Goal: Transaction & Acquisition: Purchase product/service

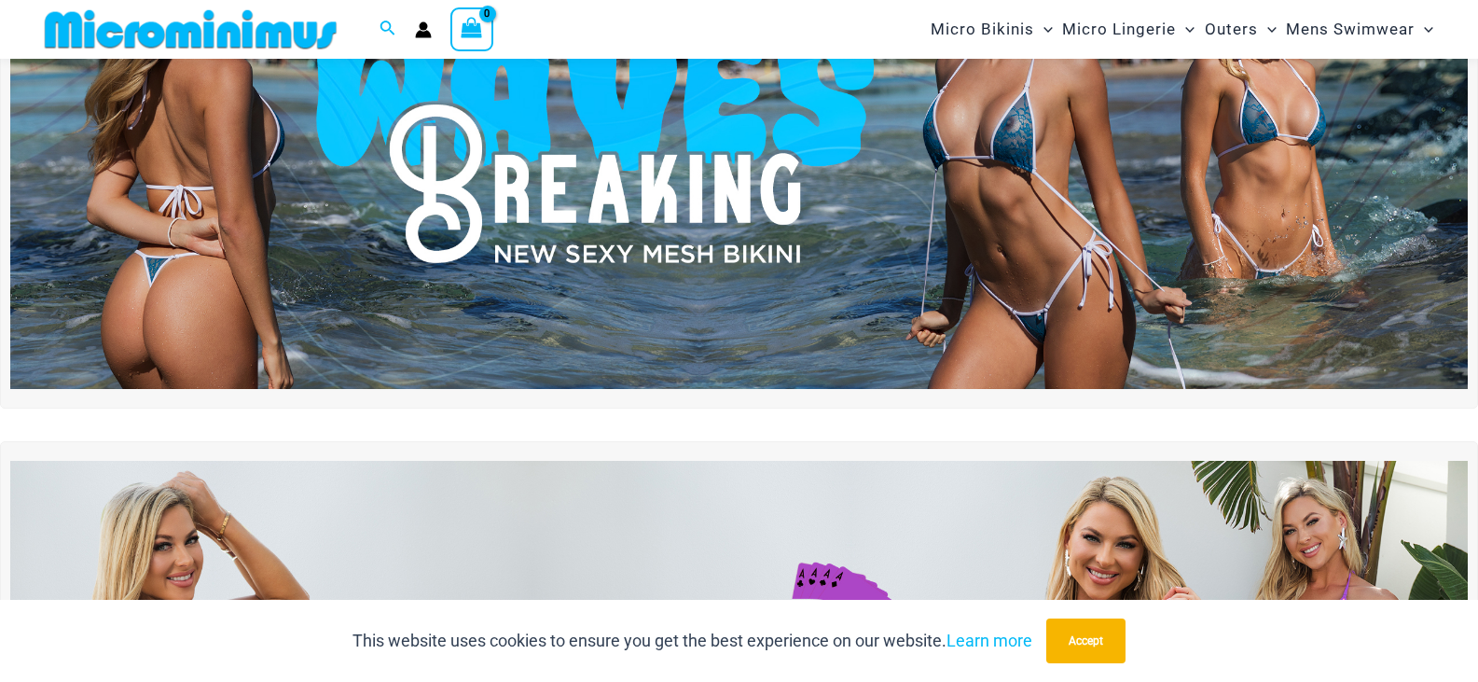
scroll to position [268, 0]
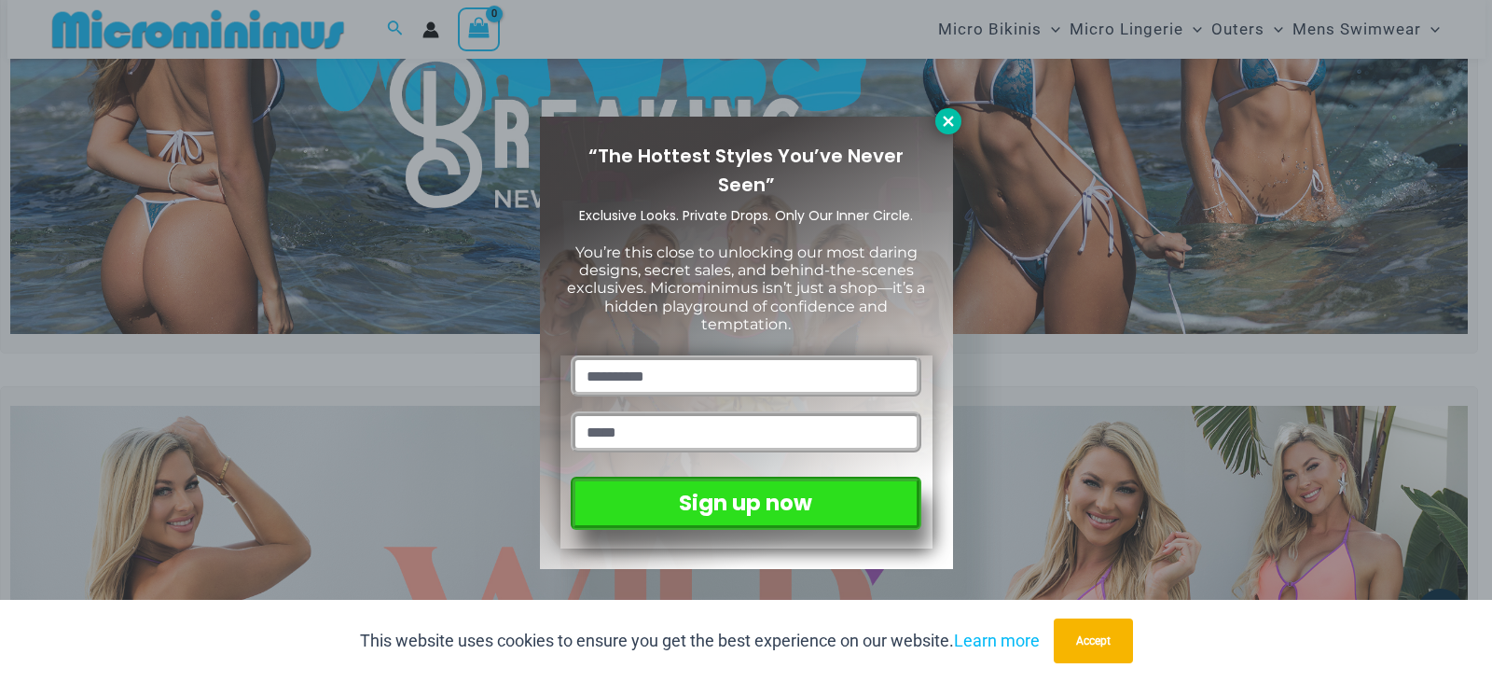
click at [945, 115] on icon at bounding box center [948, 121] width 17 height 17
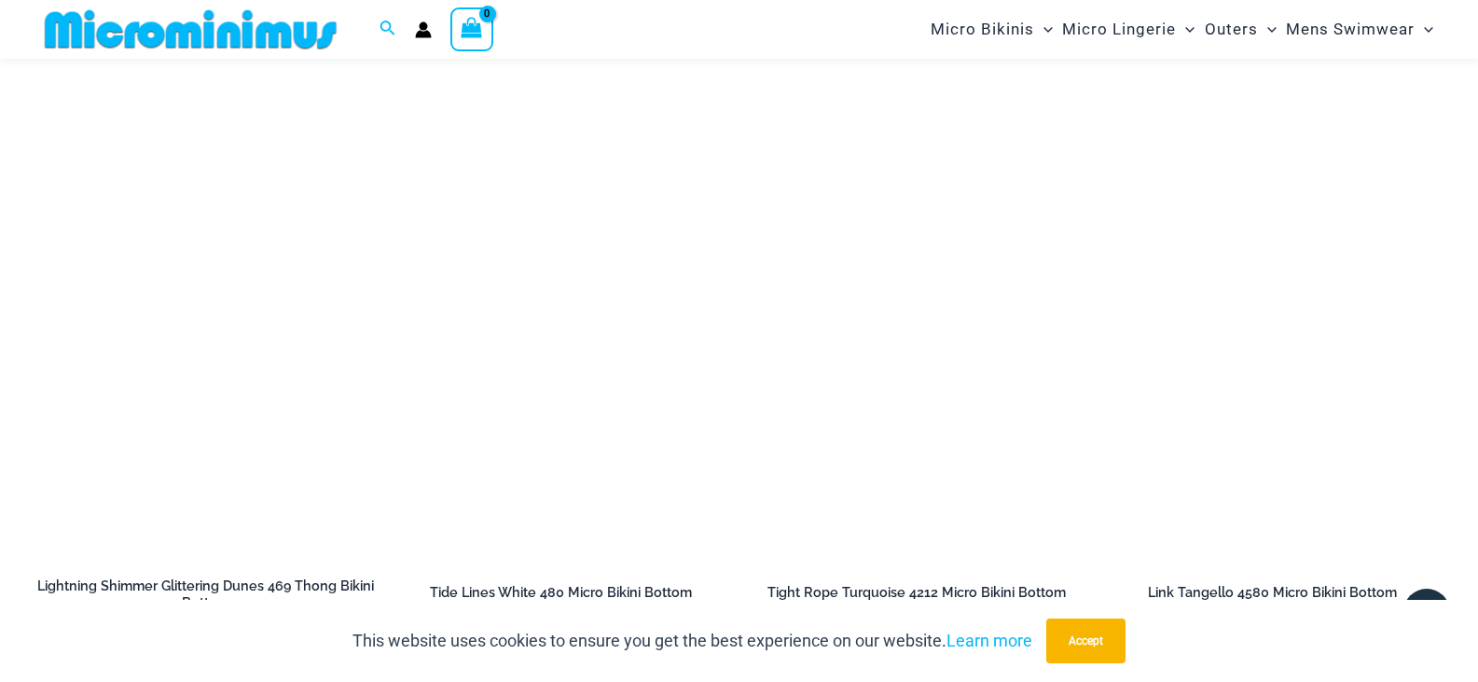
scroll to position [4557, 0]
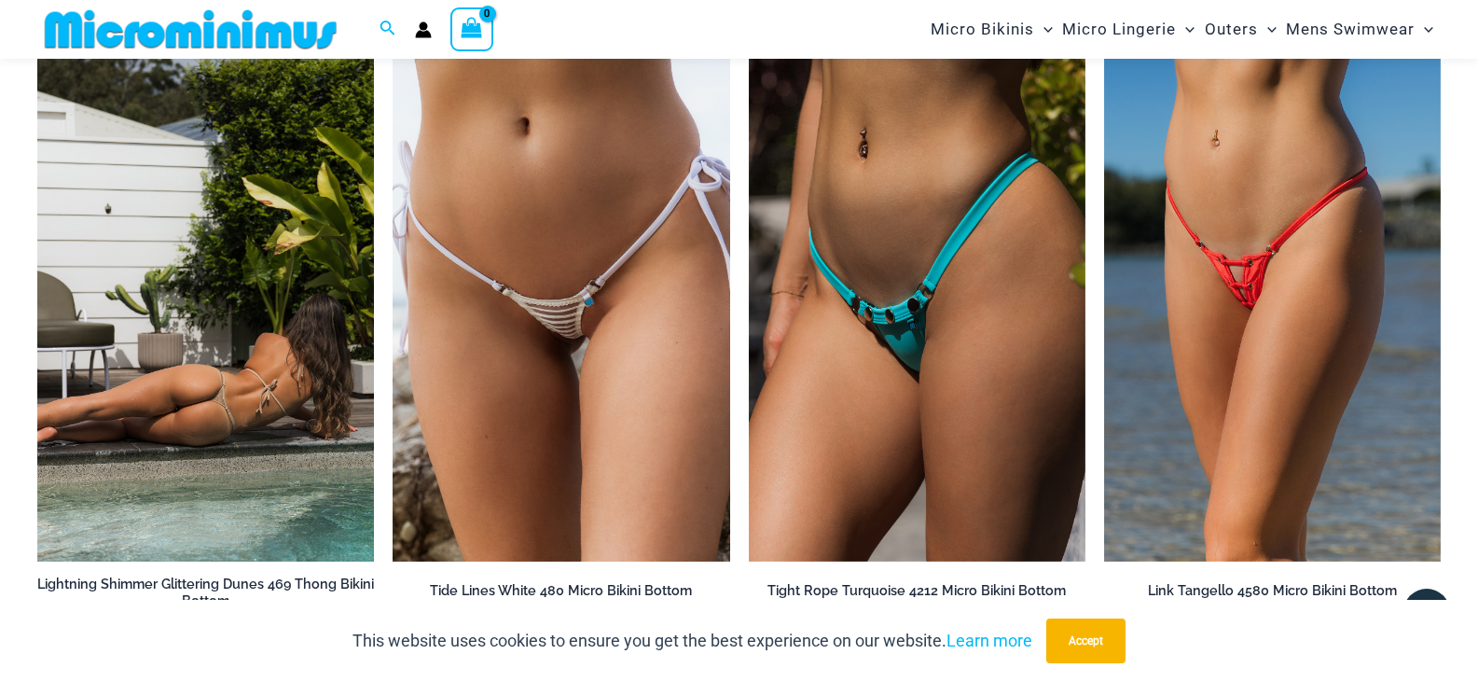
click at [255, 316] on img at bounding box center [205, 308] width 337 height 505
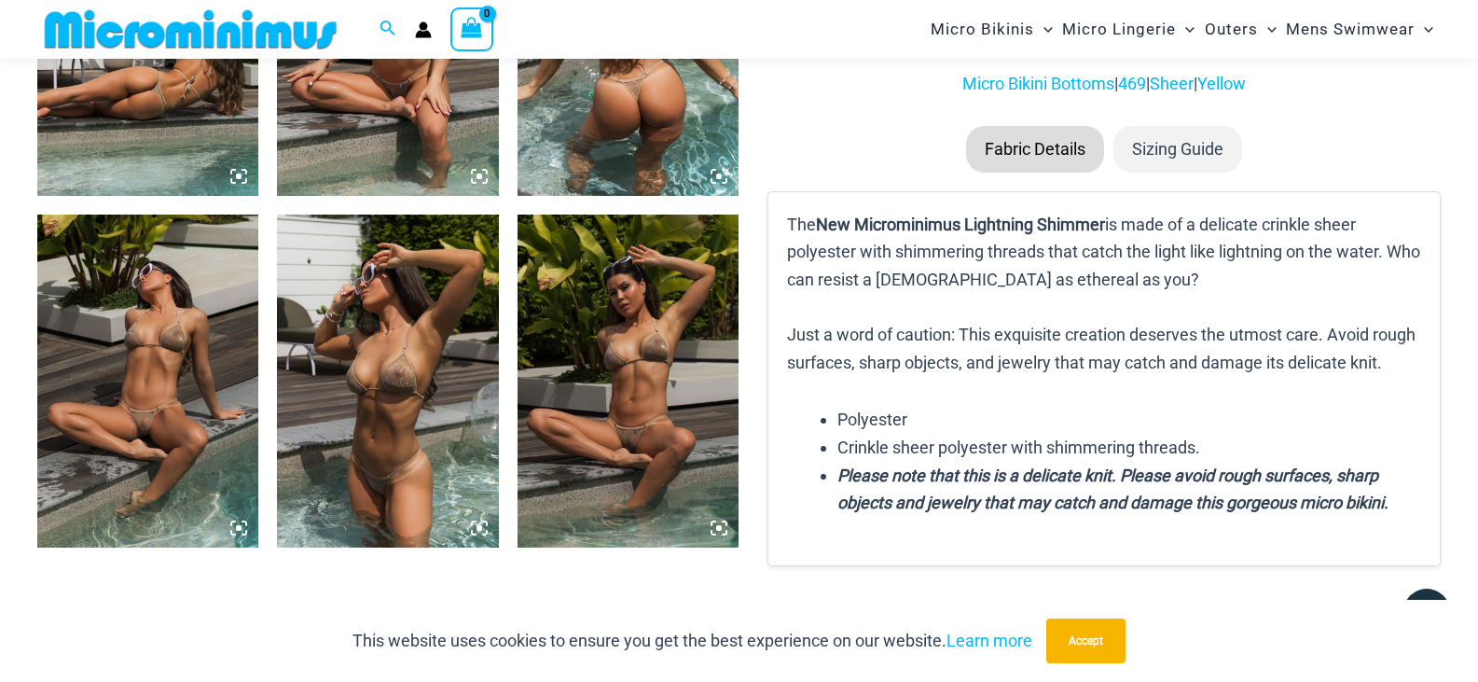
scroll to position [1399, 0]
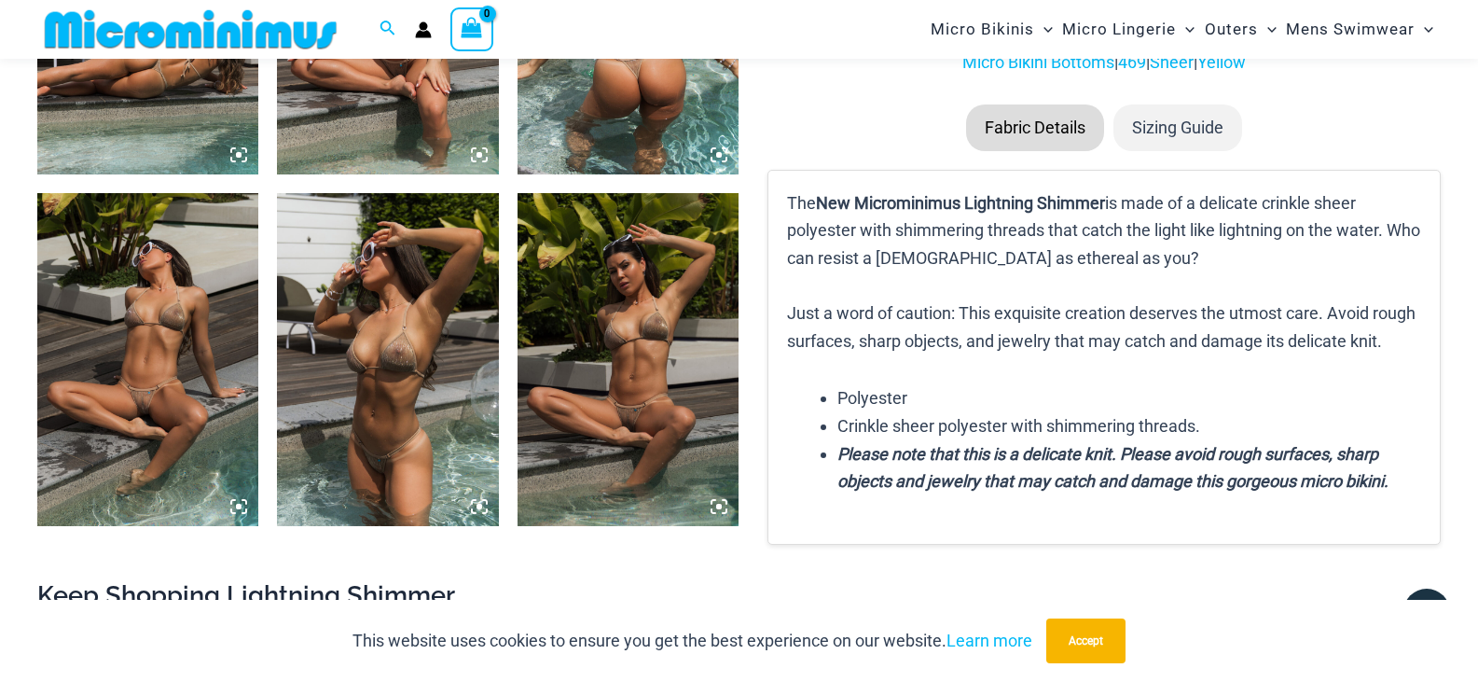
click at [186, 339] on img at bounding box center [147, 359] width 221 height 332
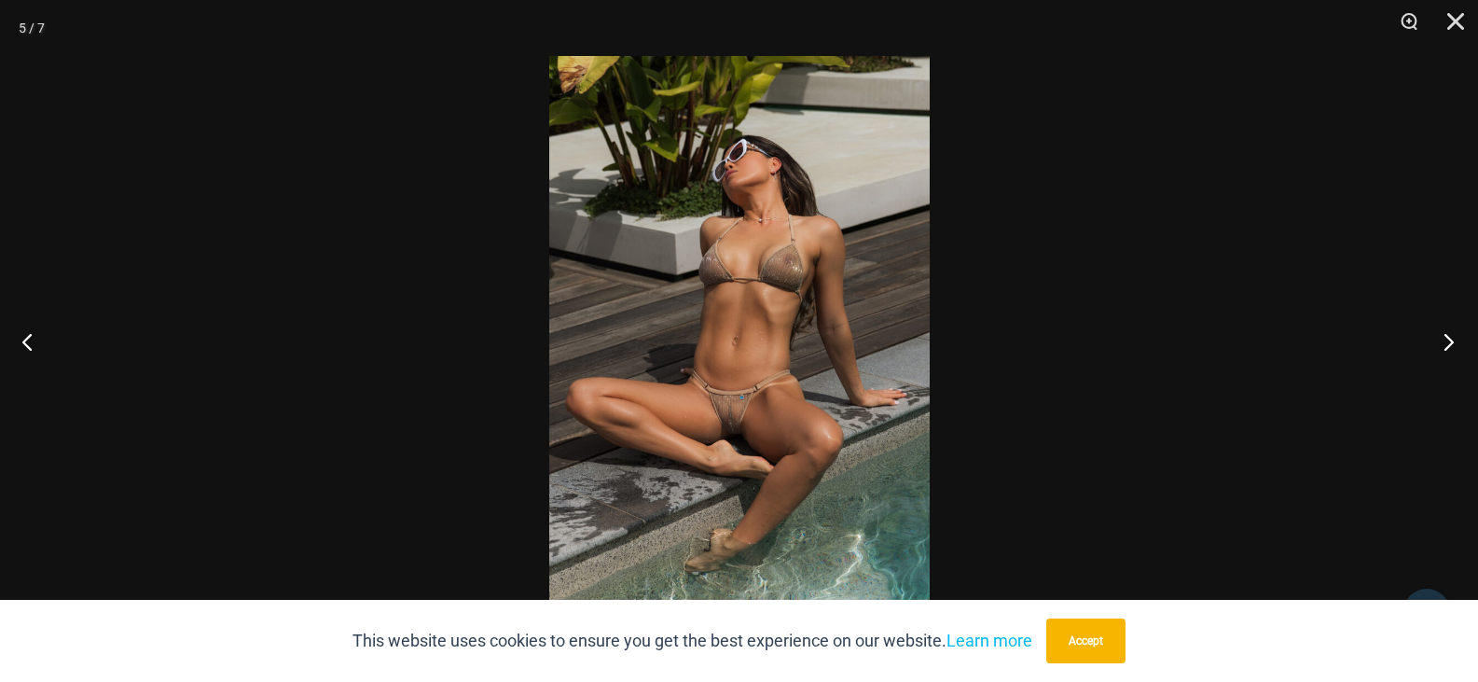
click at [1444, 337] on button "Next" at bounding box center [1443, 341] width 70 height 93
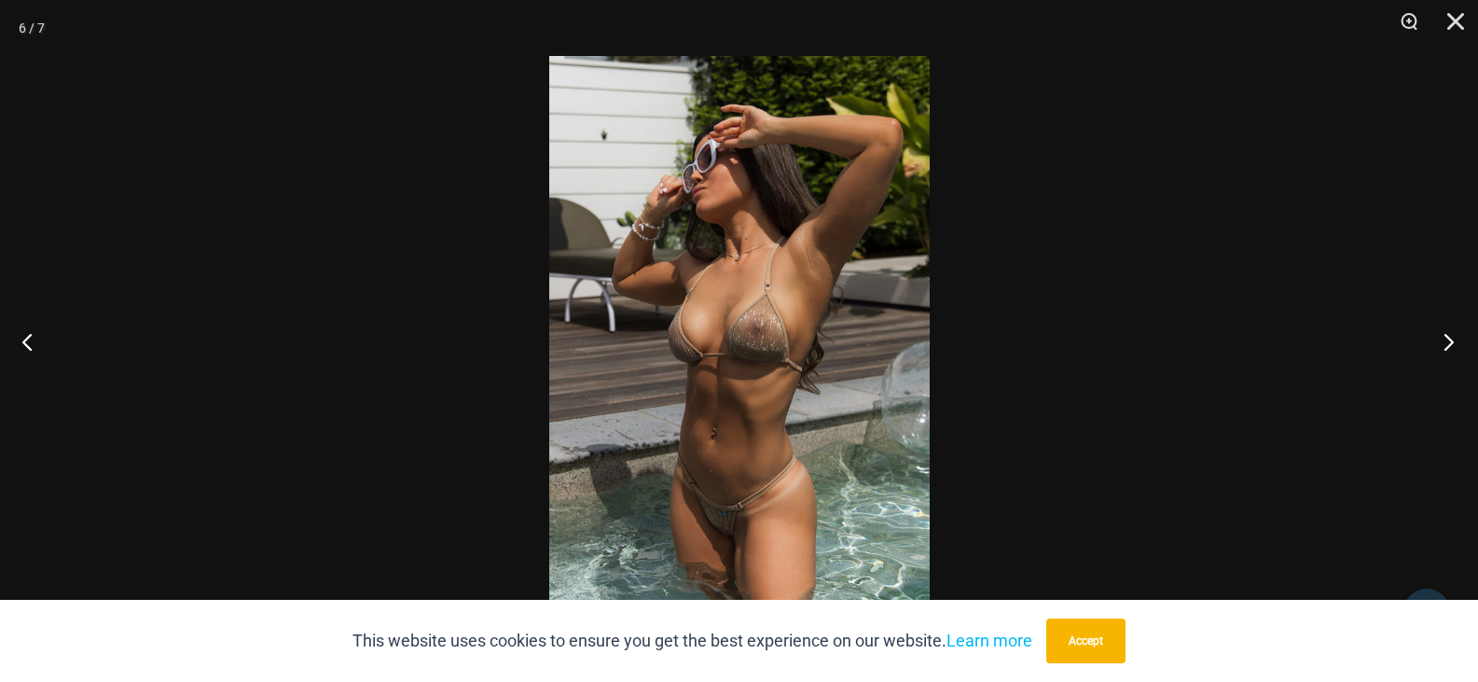
click at [1443, 337] on button "Next" at bounding box center [1443, 341] width 70 height 93
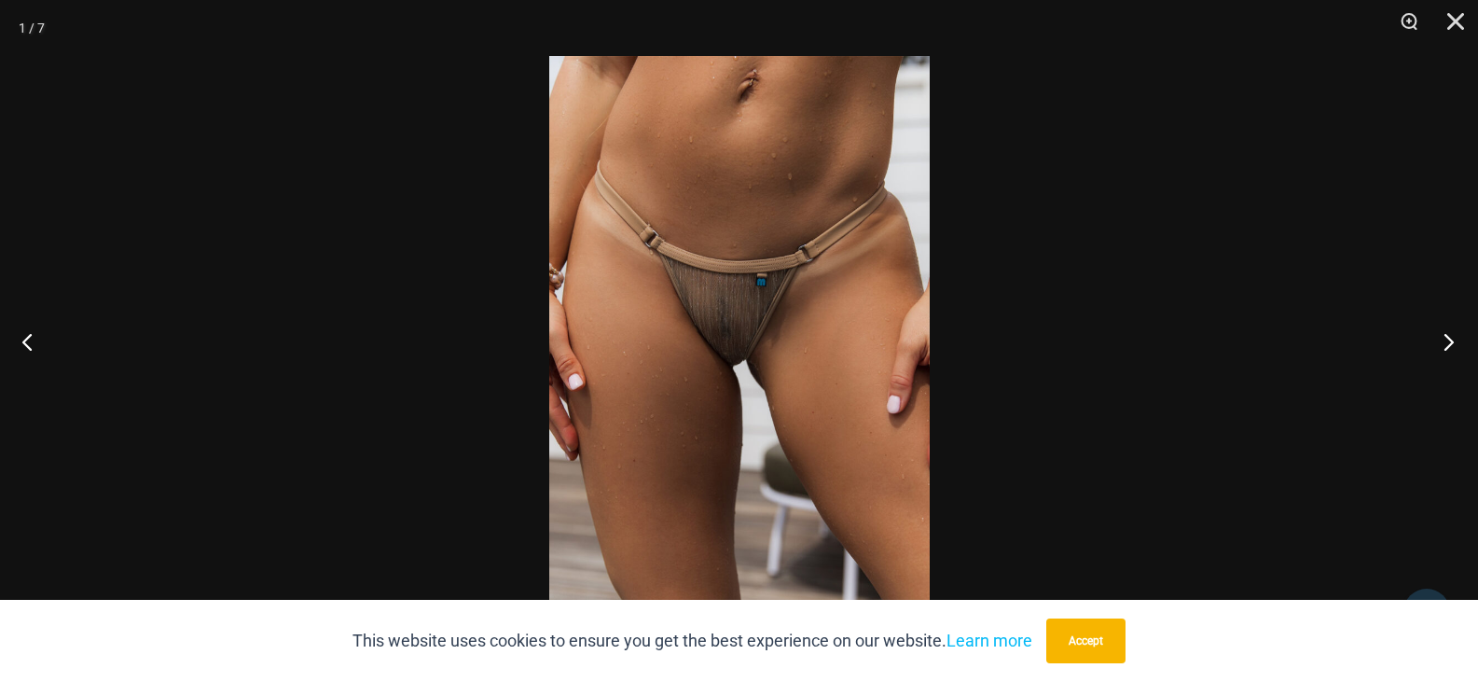
click at [1443, 337] on button "Next" at bounding box center [1443, 341] width 70 height 93
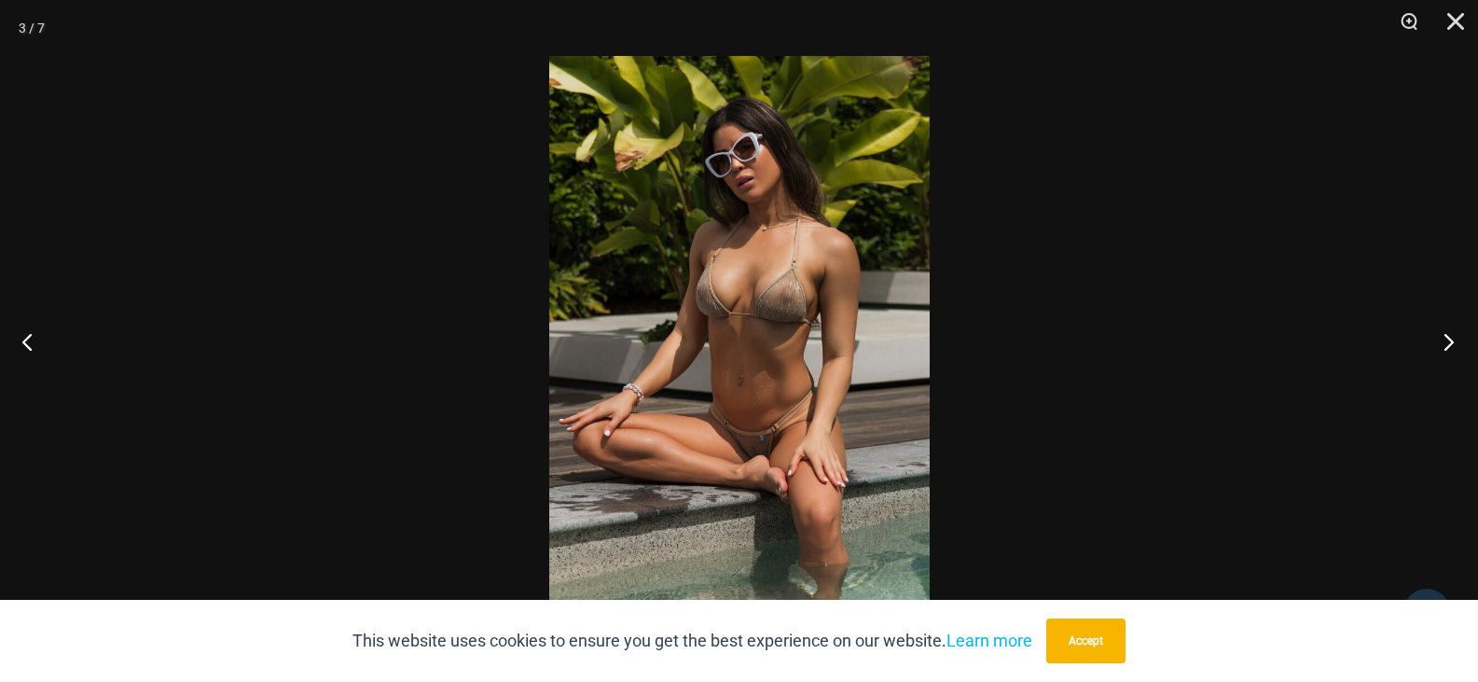
click at [1444, 338] on button "Next" at bounding box center [1443, 341] width 70 height 93
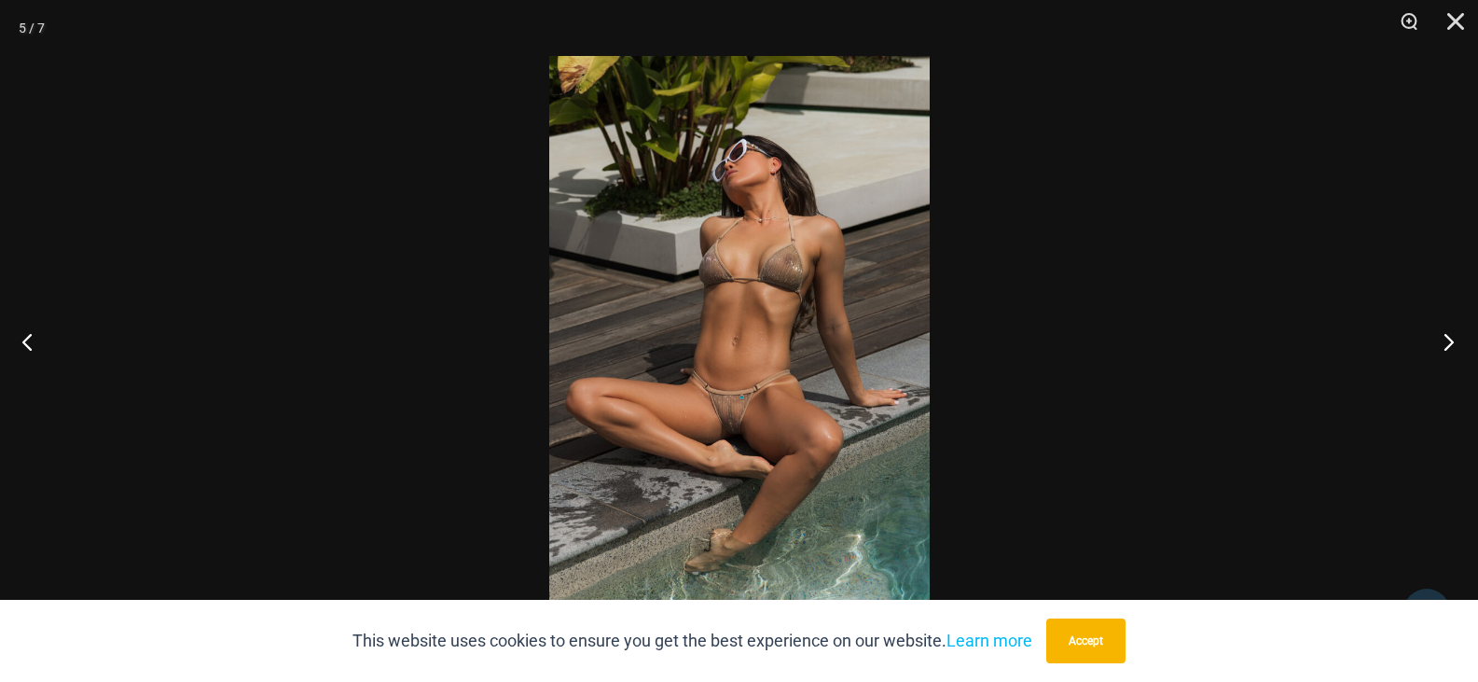
click at [1444, 338] on button "Next" at bounding box center [1443, 341] width 70 height 93
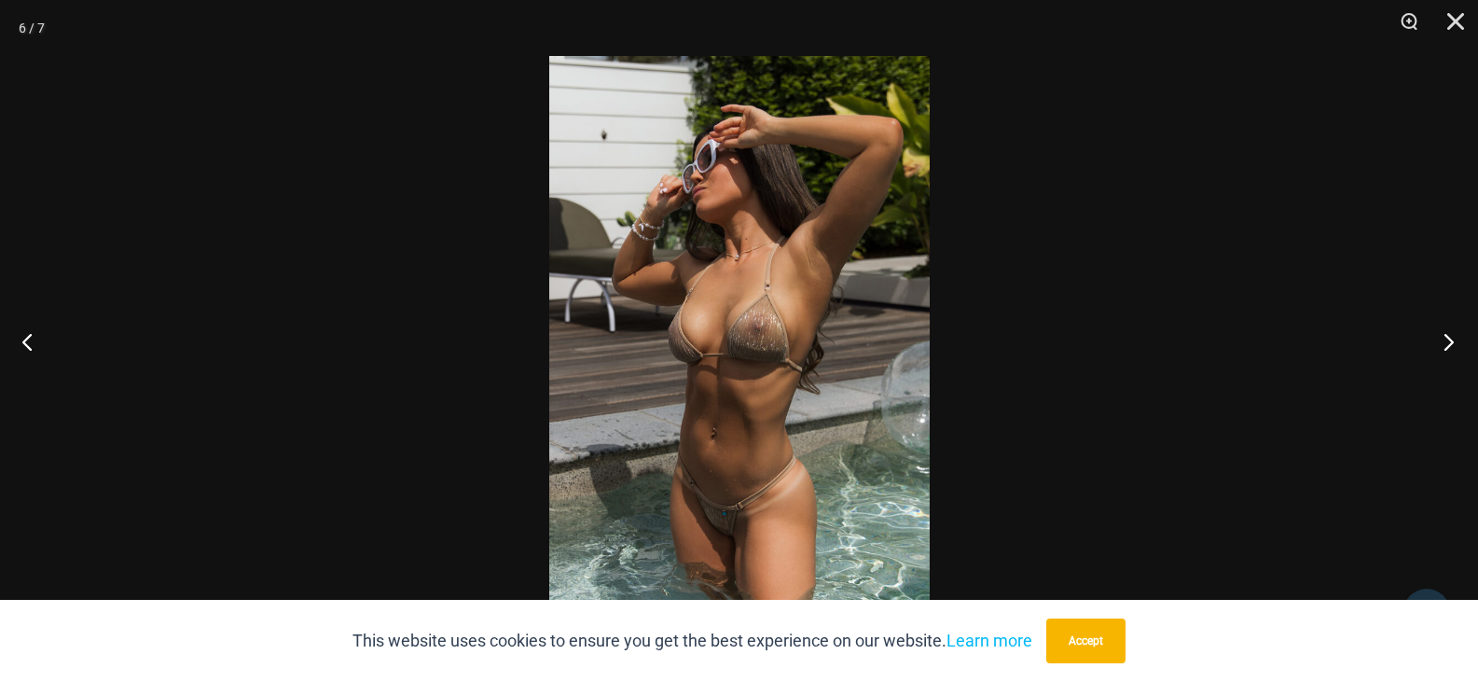
click at [1444, 338] on button "Next" at bounding box center [1443, 341] width 70 height 93
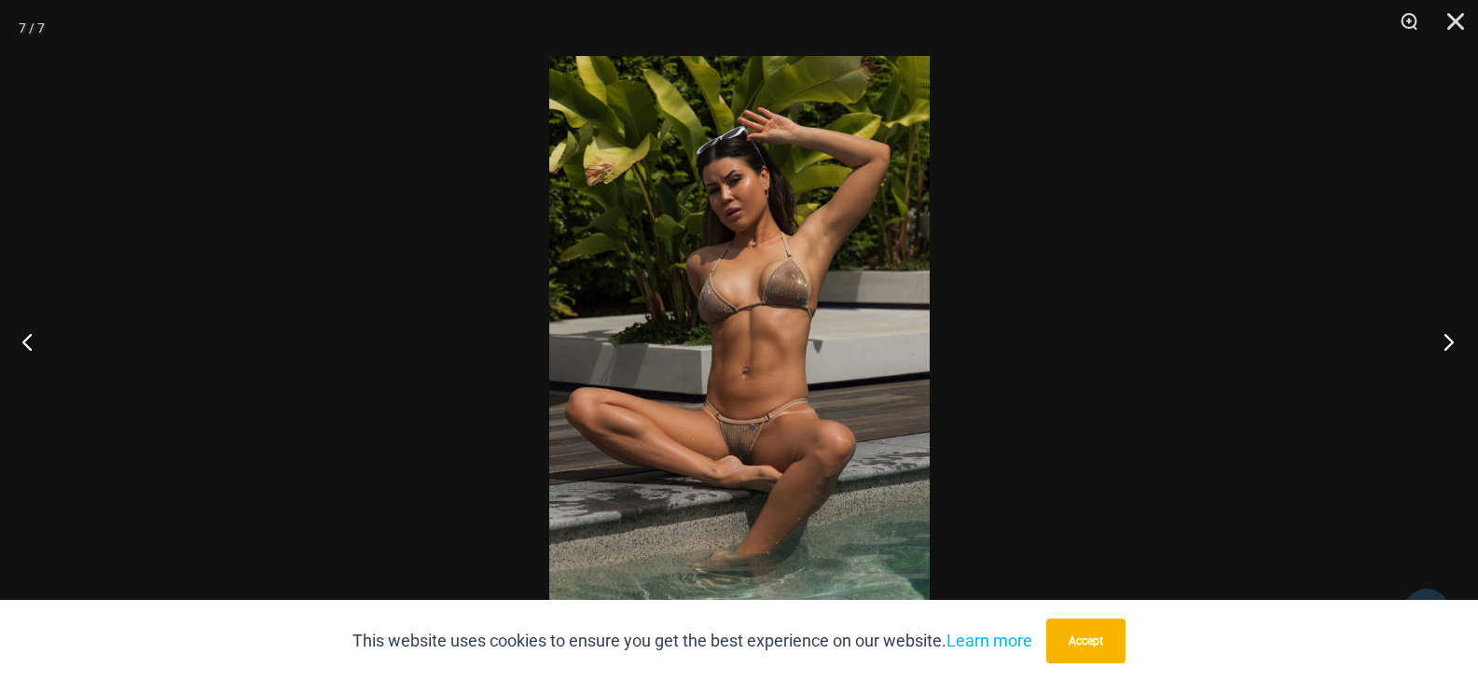
click at [1444, 338] on button "Next" at bounding box center [1443, 341] width 70 height 93
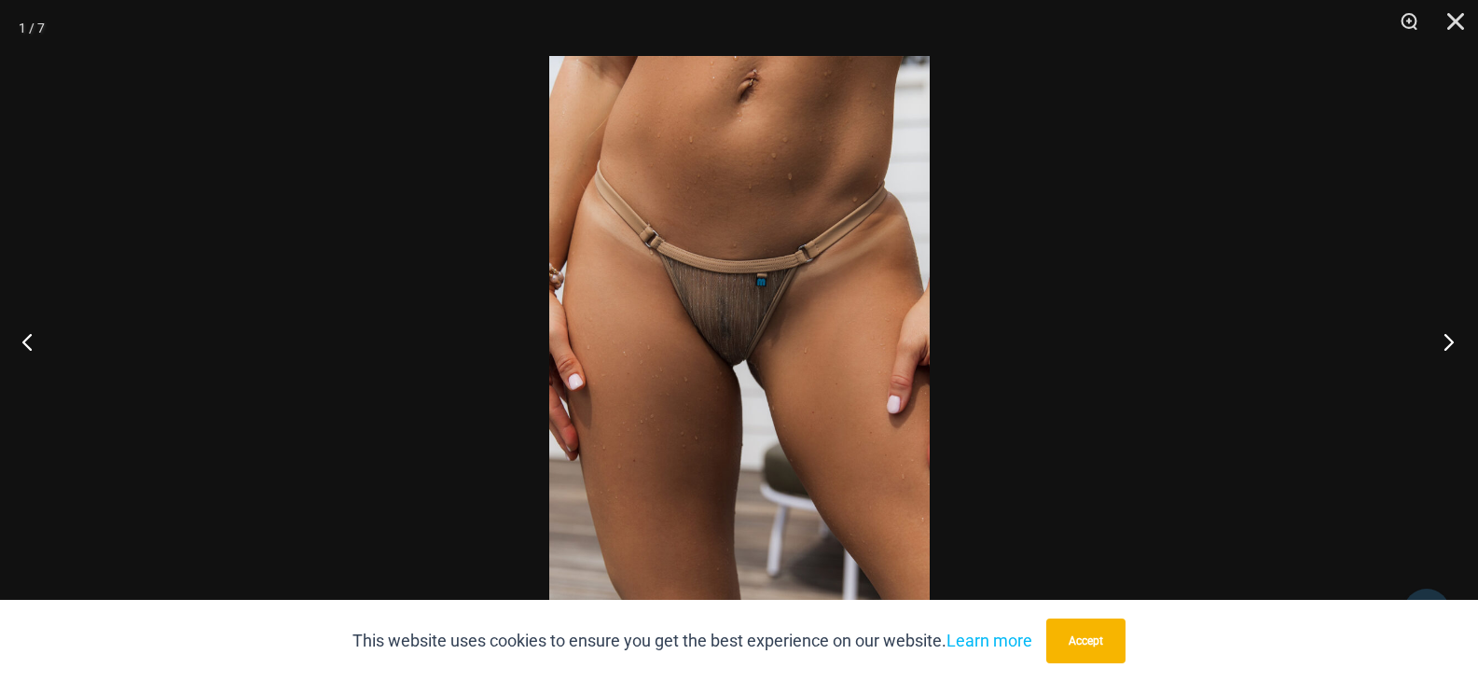
click at [1444, 338] on button "Next" at bounding box center [1443, 341] width 70 height 93
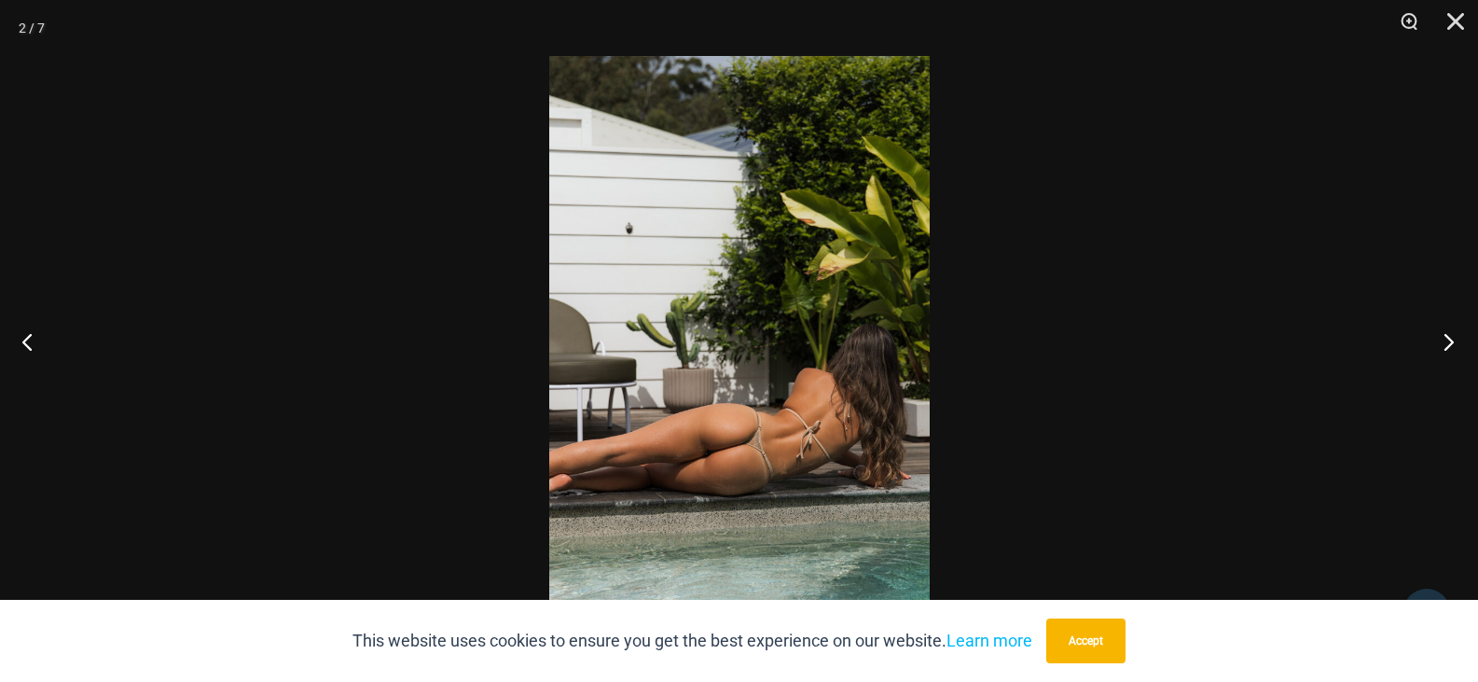
click at [1444, 338] on button "Next" at bounding box center [1443, 341] width 70 height 93
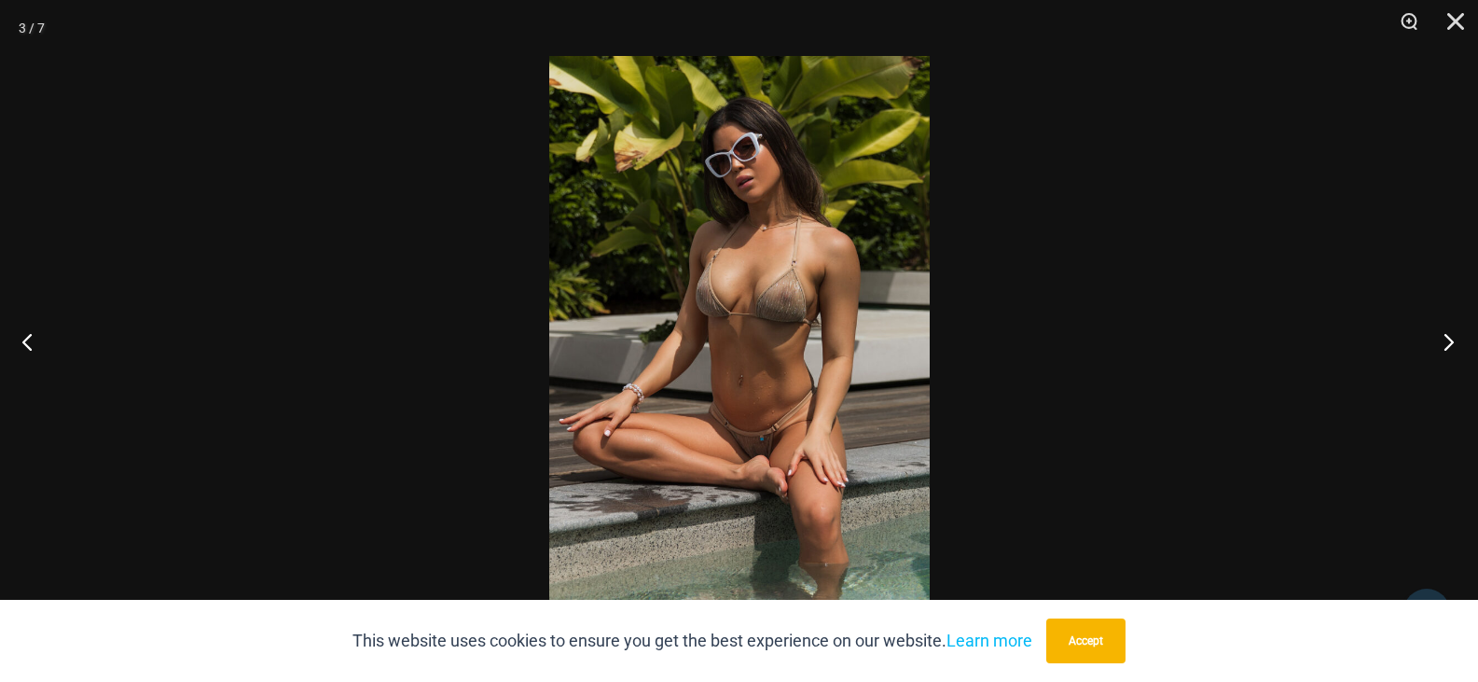
click at [1444, 338] on button "Next" at bounding box center [1443, 341] width 70 height 93
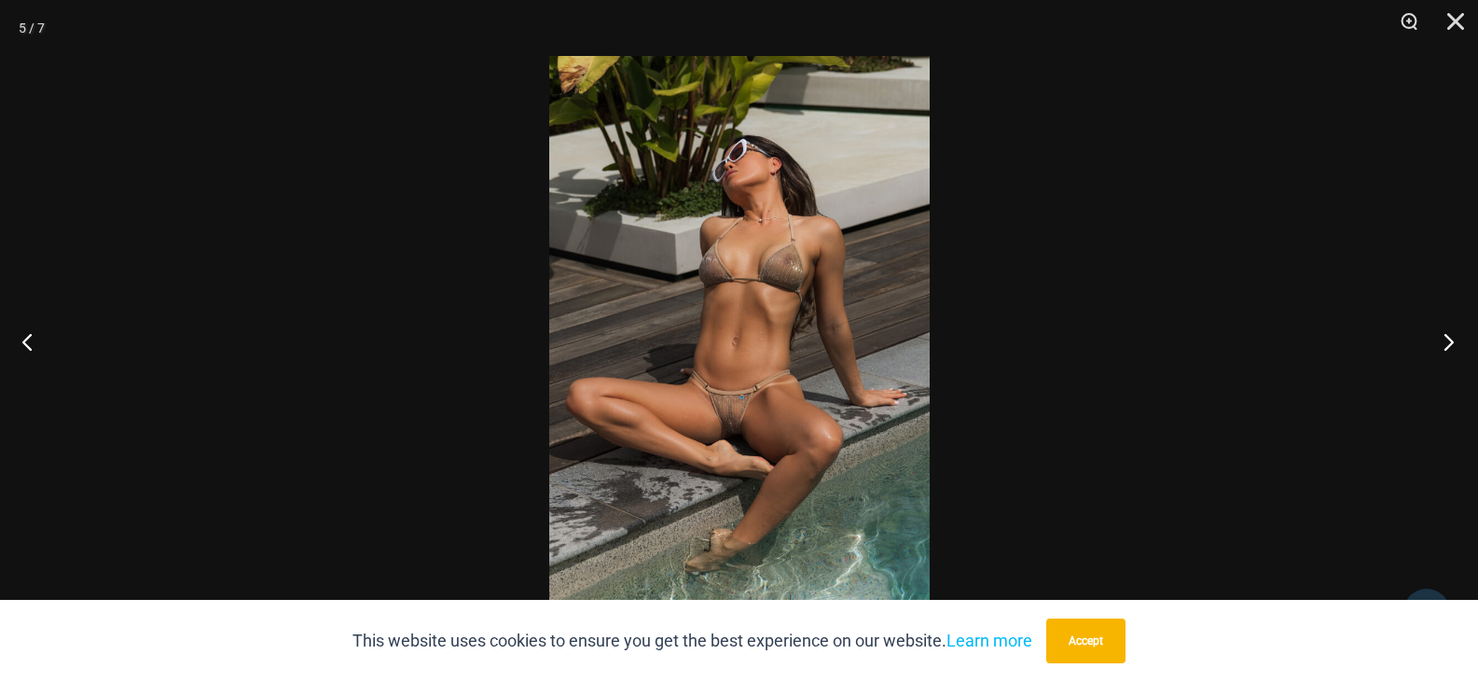
click at [1444, 338] on button "Next" at bounding box center [1443, 341] width 70 height 93
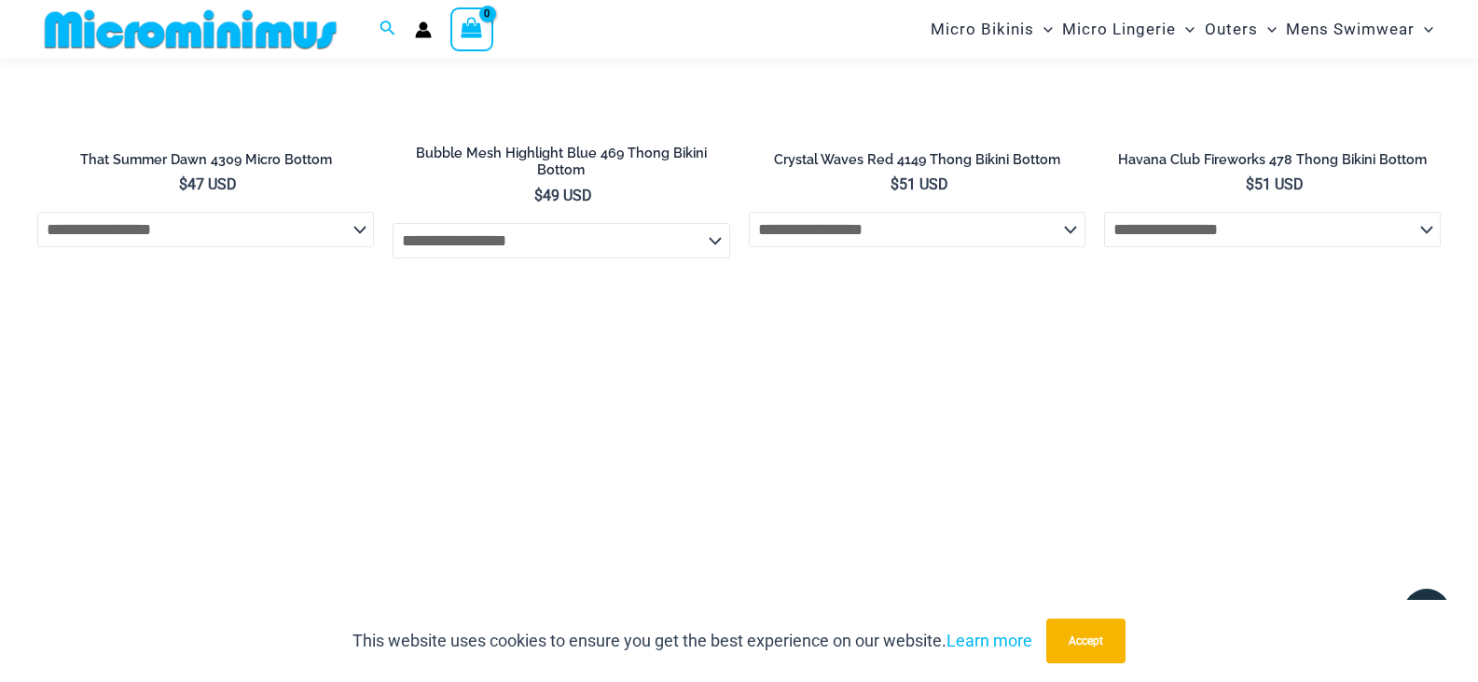
scroll to position [5021, 0]
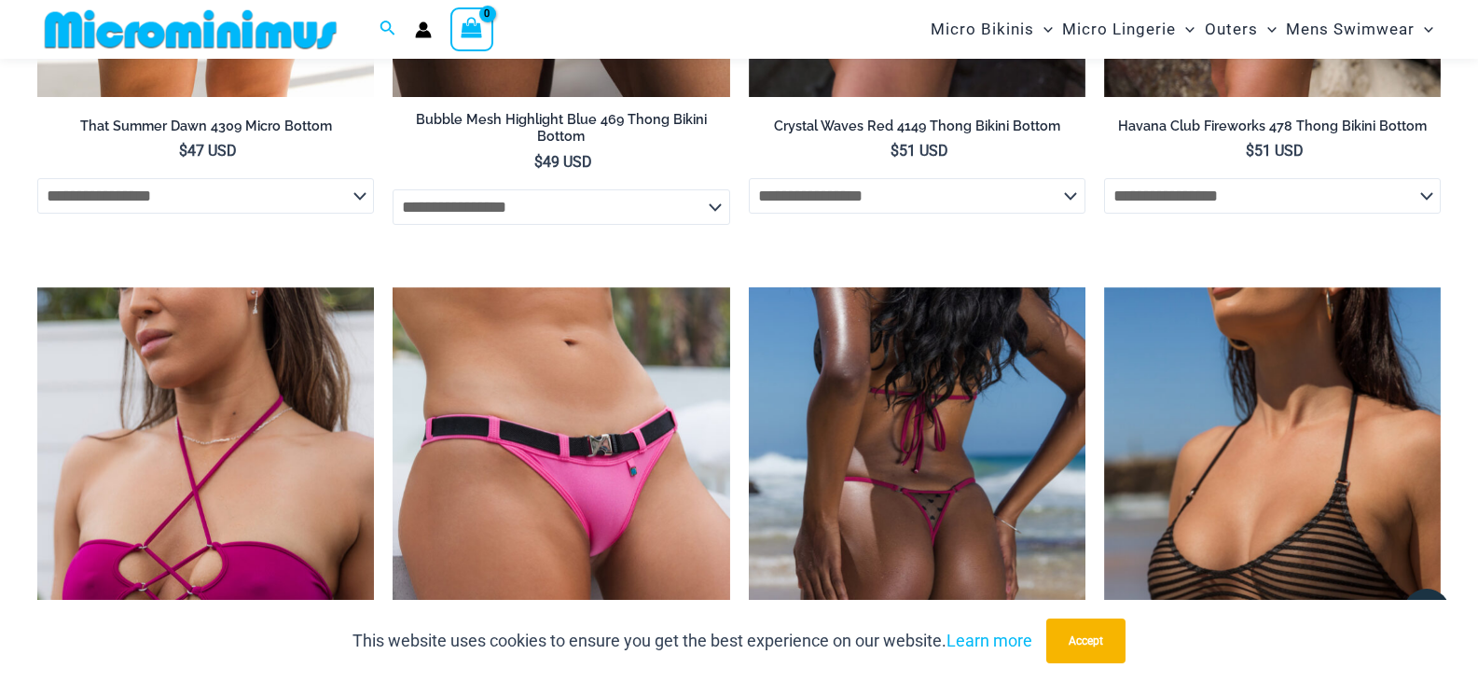
click at [941, 367] on img at bounding box center [917, 539] width 337 height 505
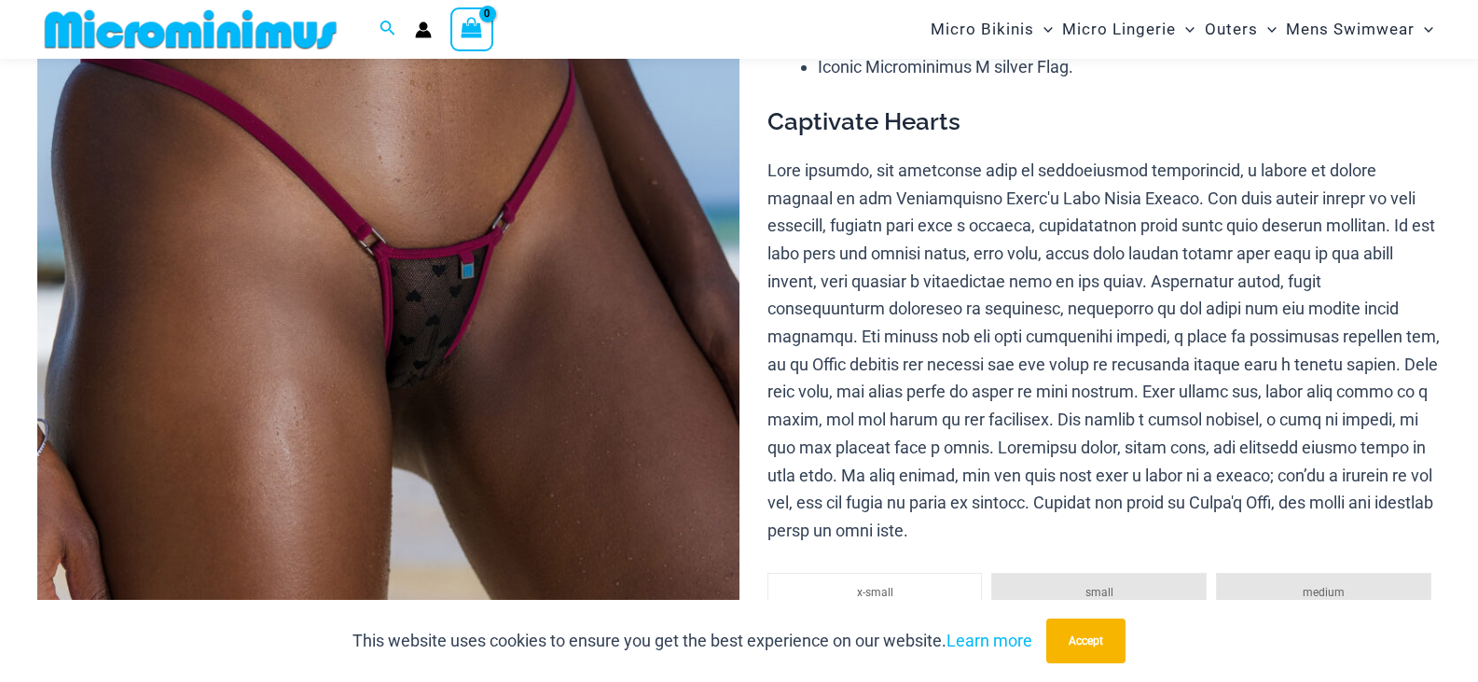
scroll to position [355, 0]
click at [538, 307] on img at bounding box center [388, 340] width 702 height 1053
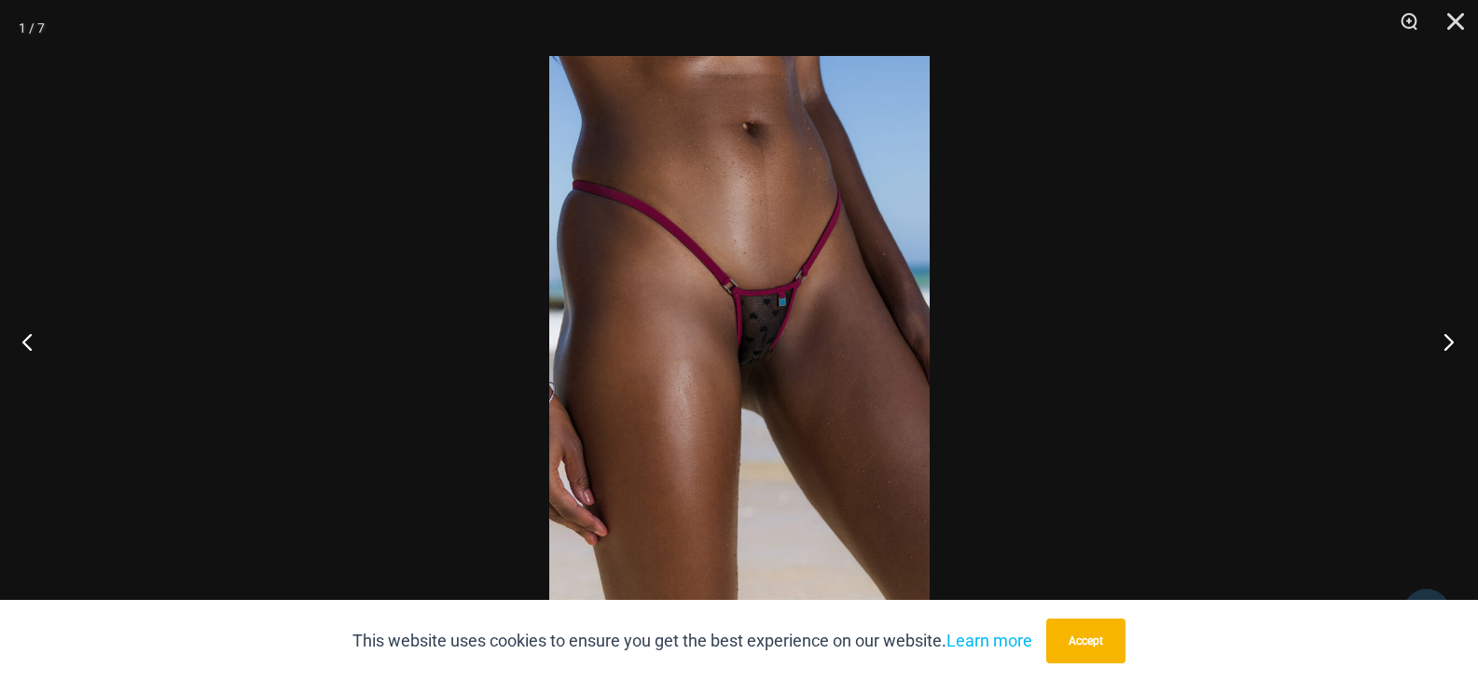
click at [1448, 339] on button "Next" at bounding box center [1443, 341] width 70 height 93
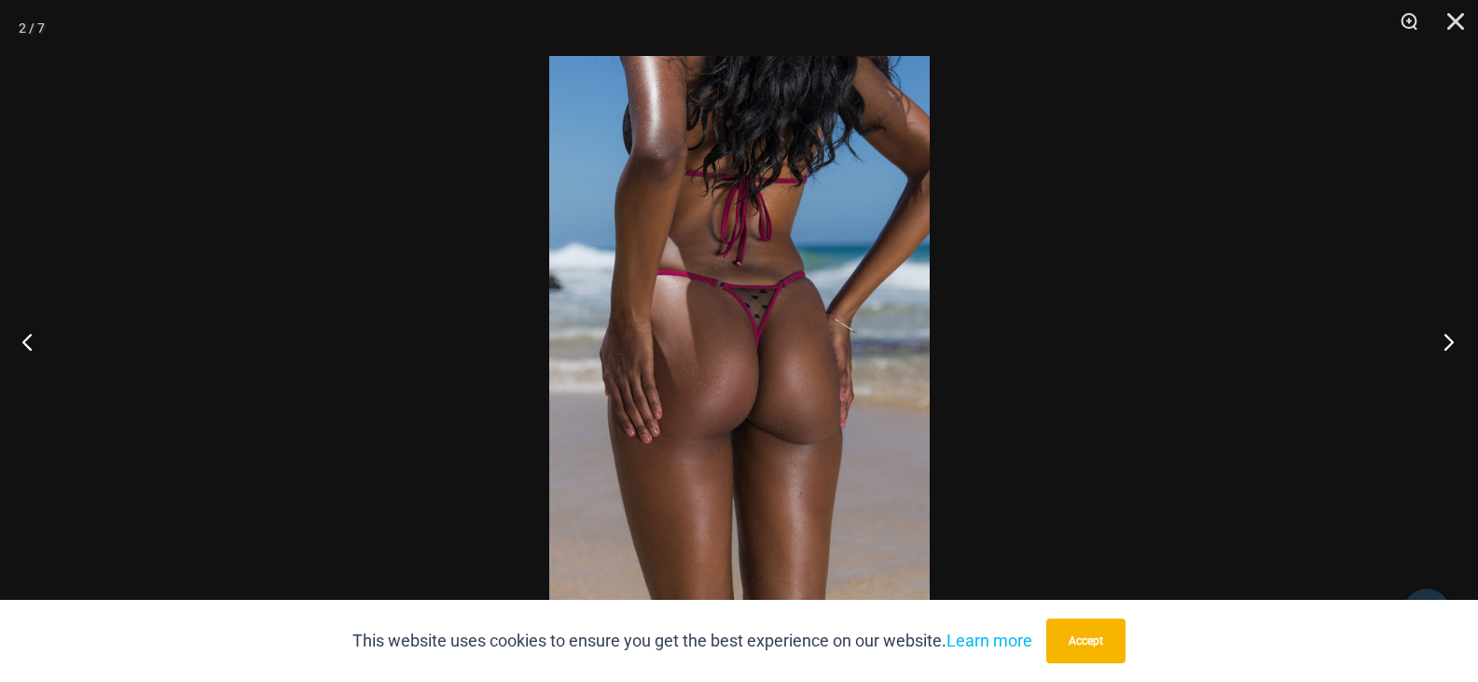
click at [1448, 339] on button "Next" at bounding box center [1443, 341] width 70 height 93
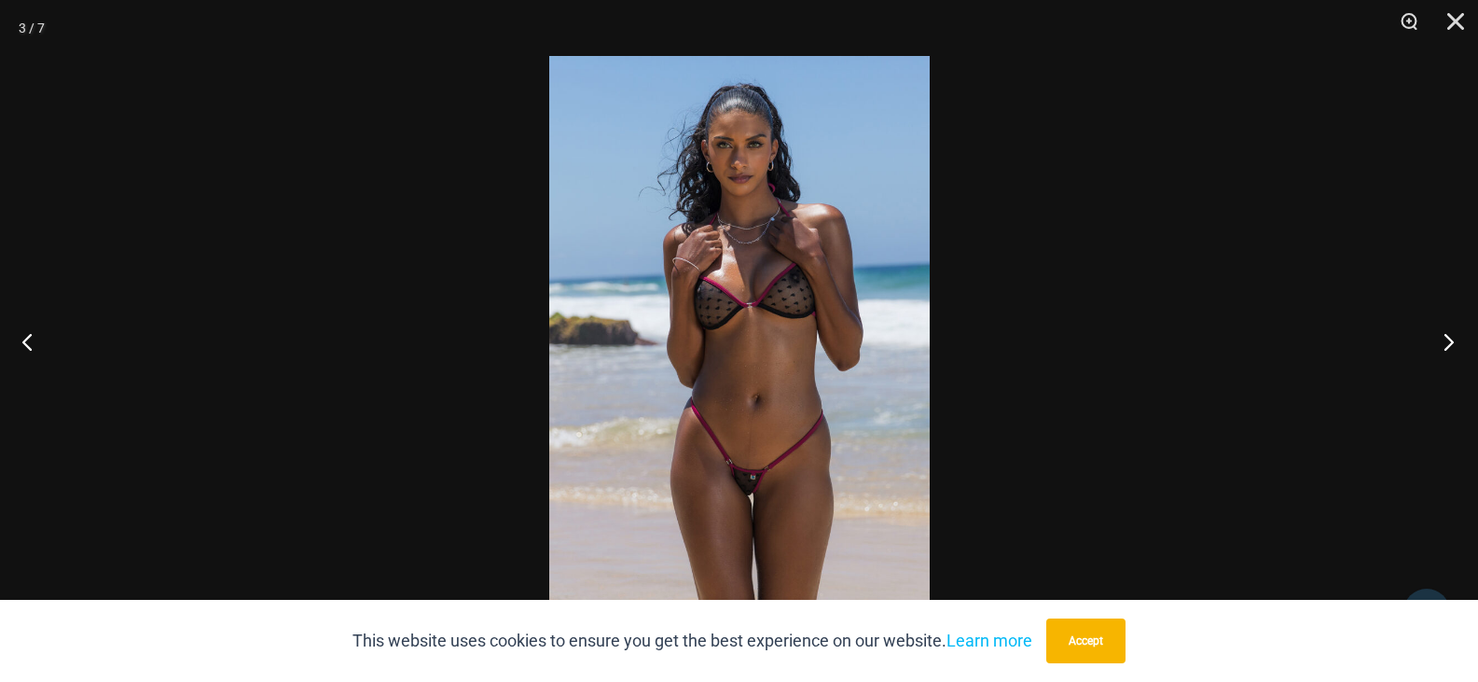
click at [1448, 339] on button "Next" at bounding box center [1443, 341] width 70 height 93
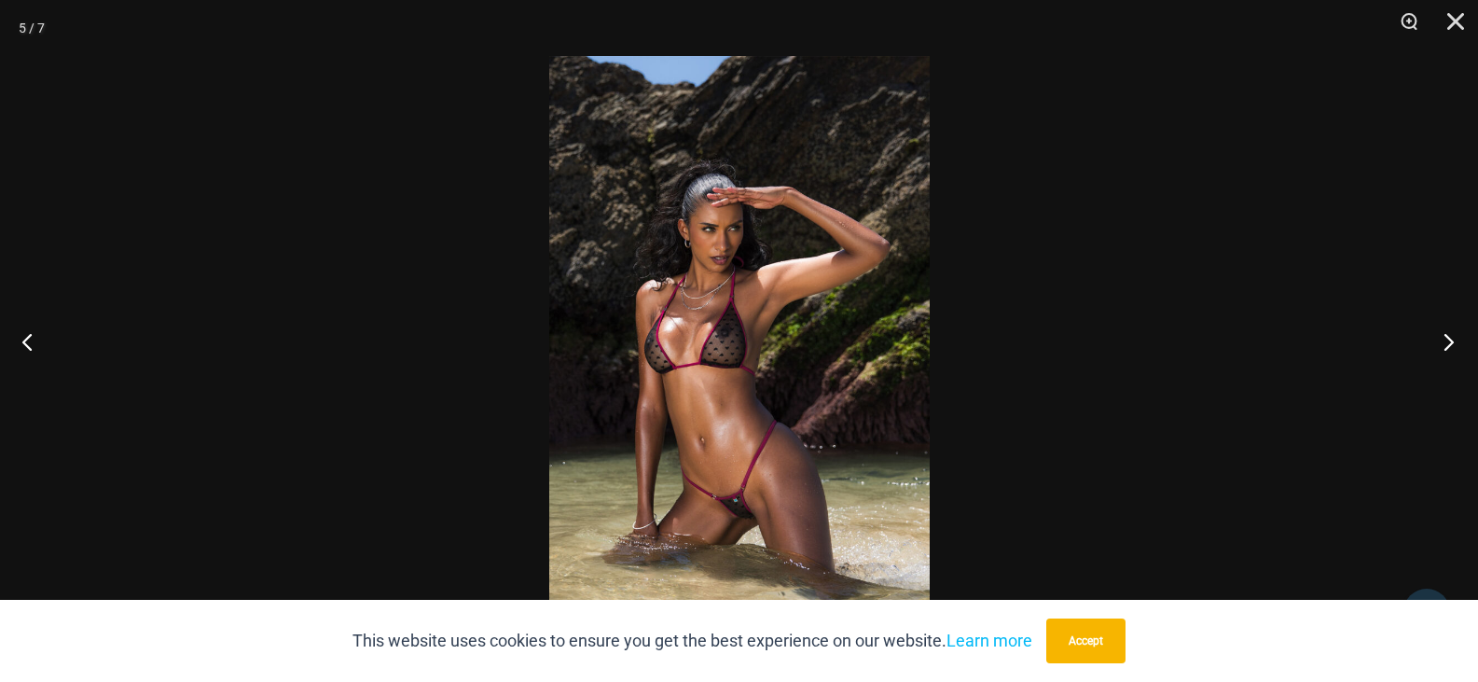
click at [1447, 340] on button "Next" at bounding box center [1443, 341] width 70 height 93
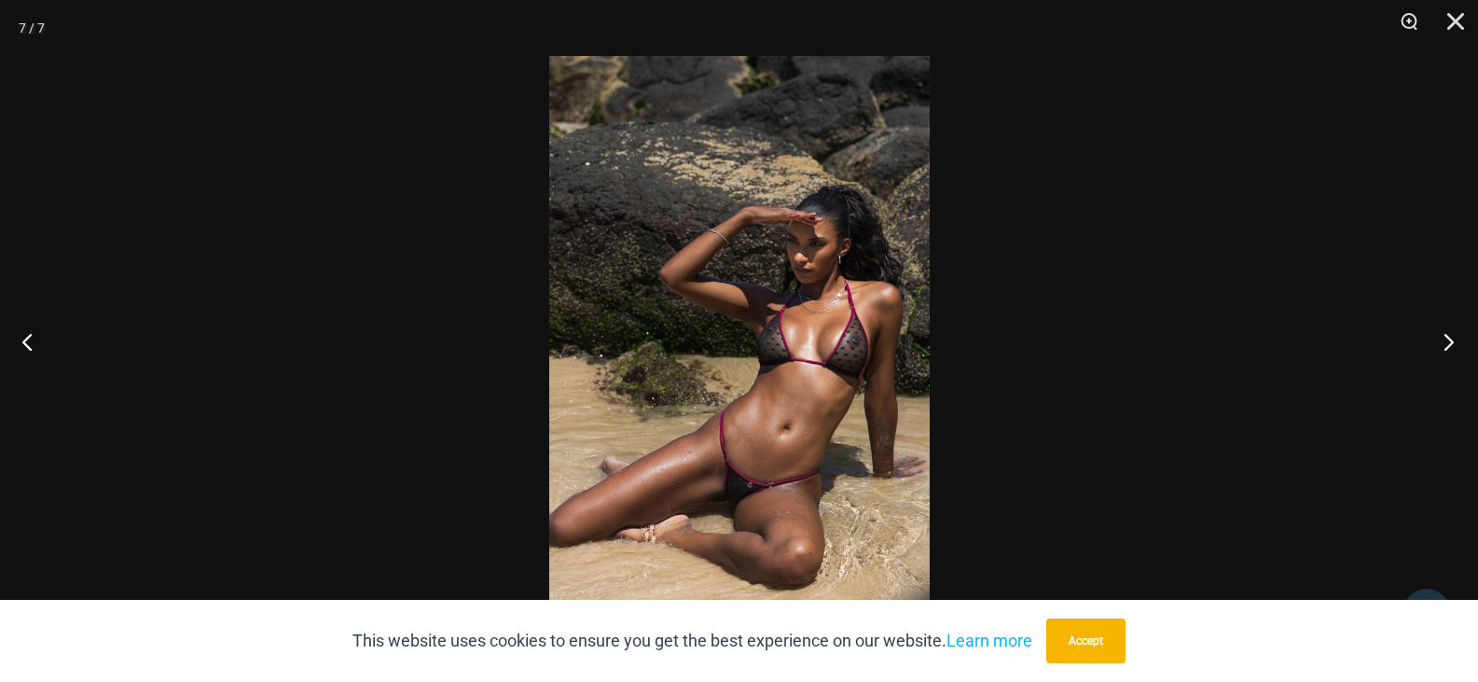
click at [1446, 341] on button "Next" at bounding box center [1443, 341] width 70 height 93
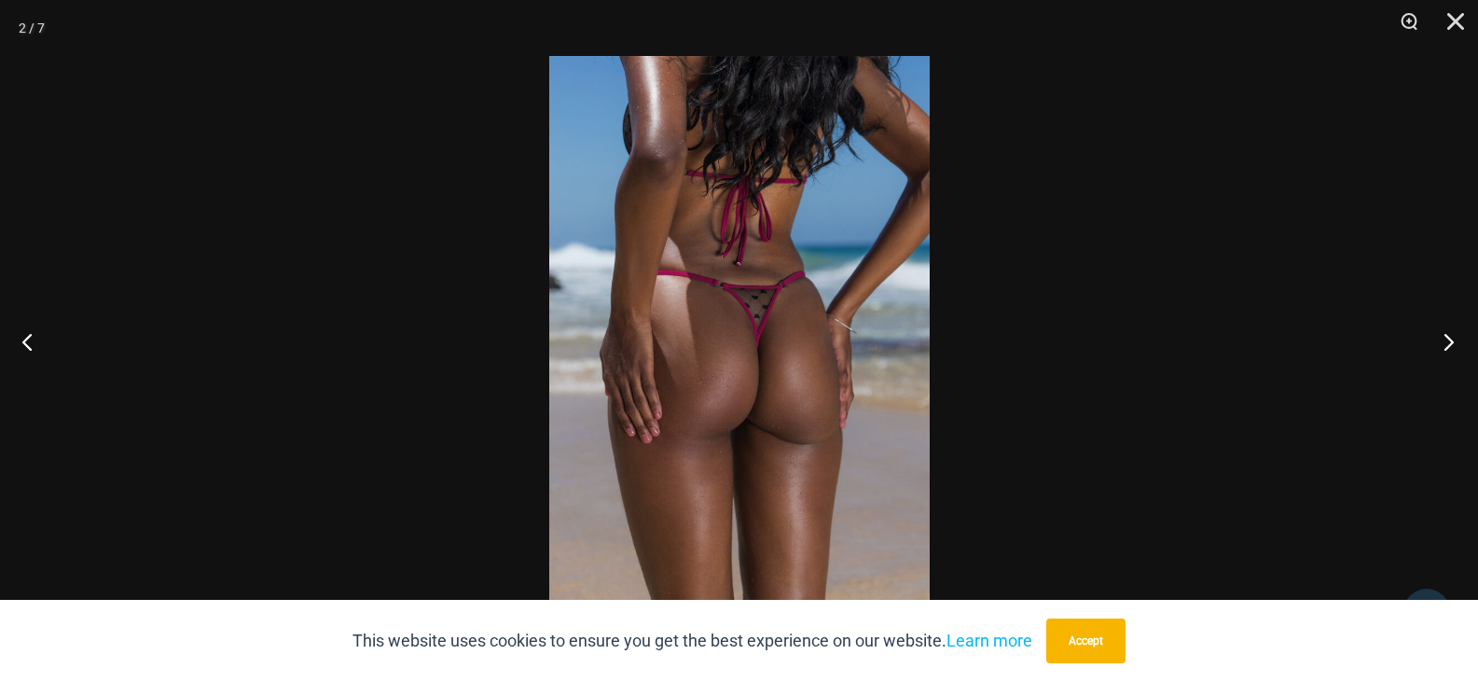
click at [1445, 341] on button "Next" at bounding box center [1443, 341] width 70 height 93
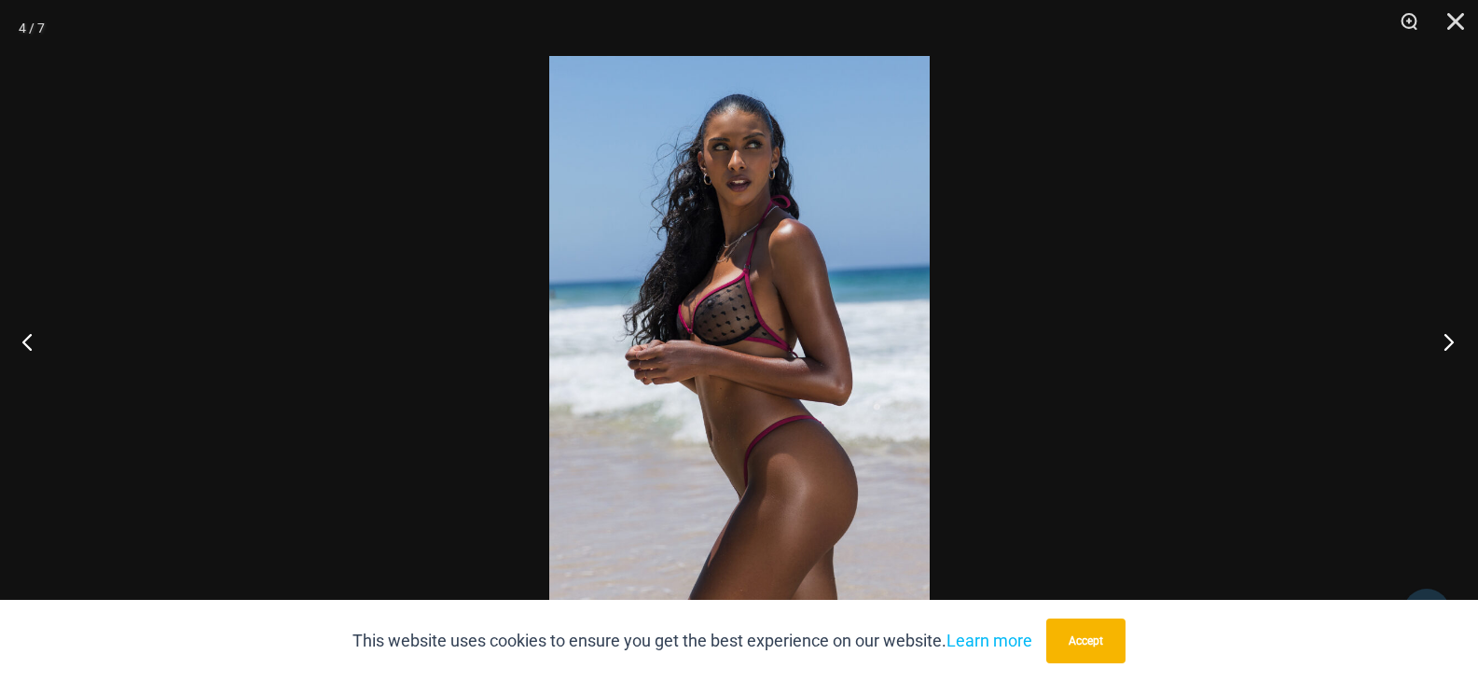
click at [1445, 341] on button "Next" at bounding box center [1443, 341] width 70 height 93
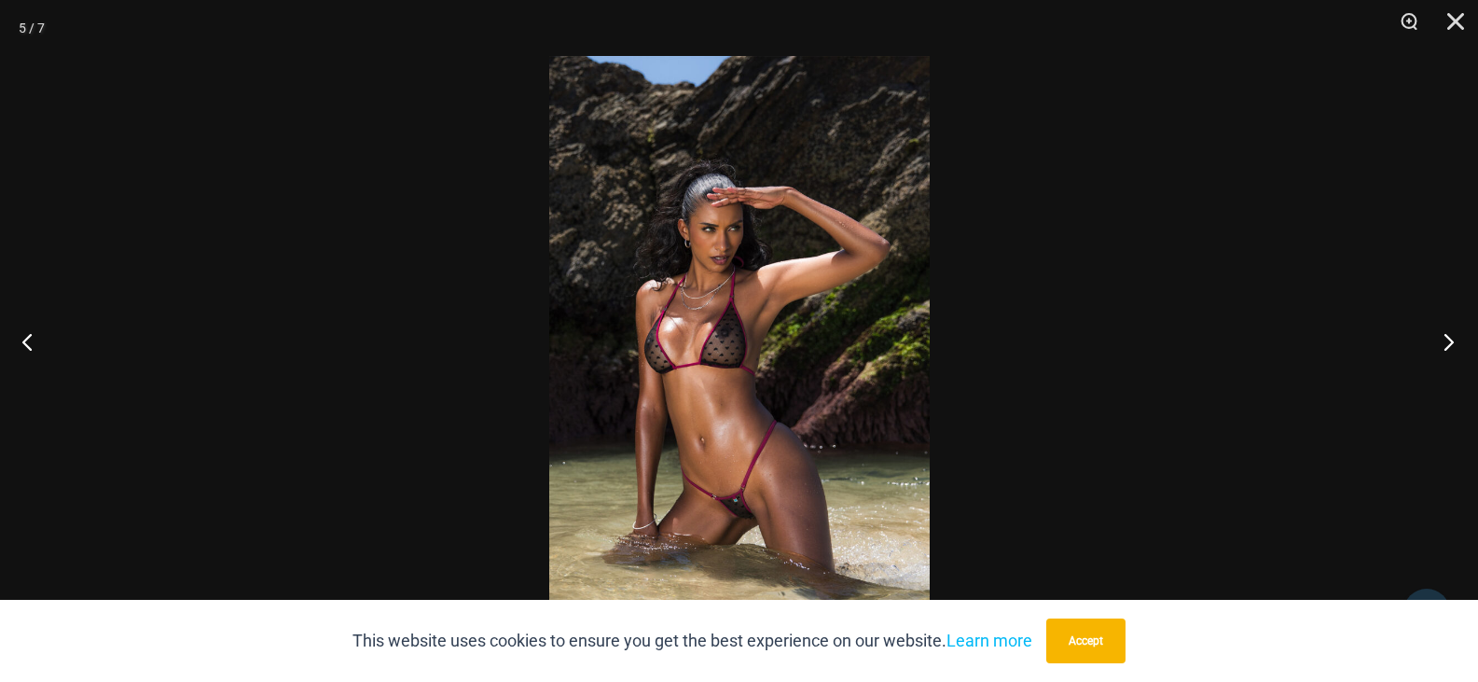
click at [1445, 341] on button "Next" at bounding box center [1443, 341] width 70 height 93
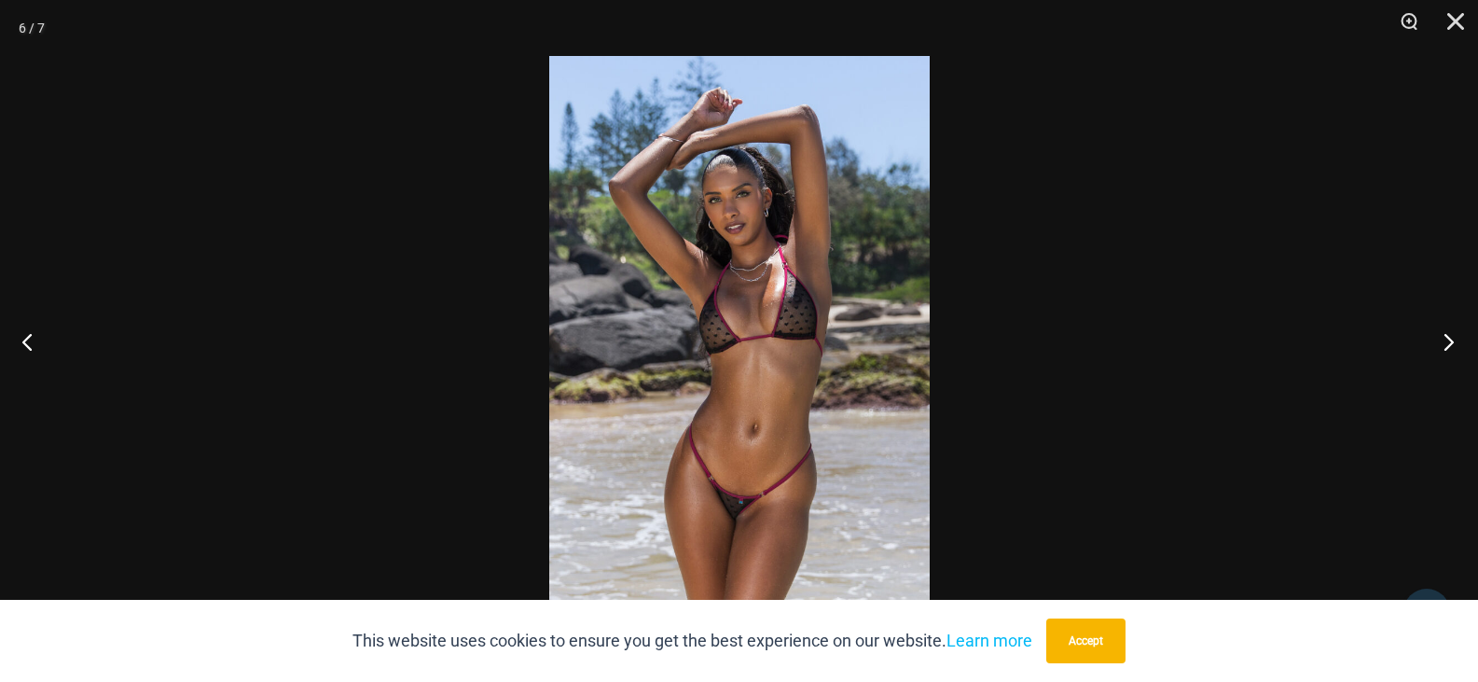
click at [1445, 341] on button "Next" at bounding box center [1443, 341] width 70 height 93
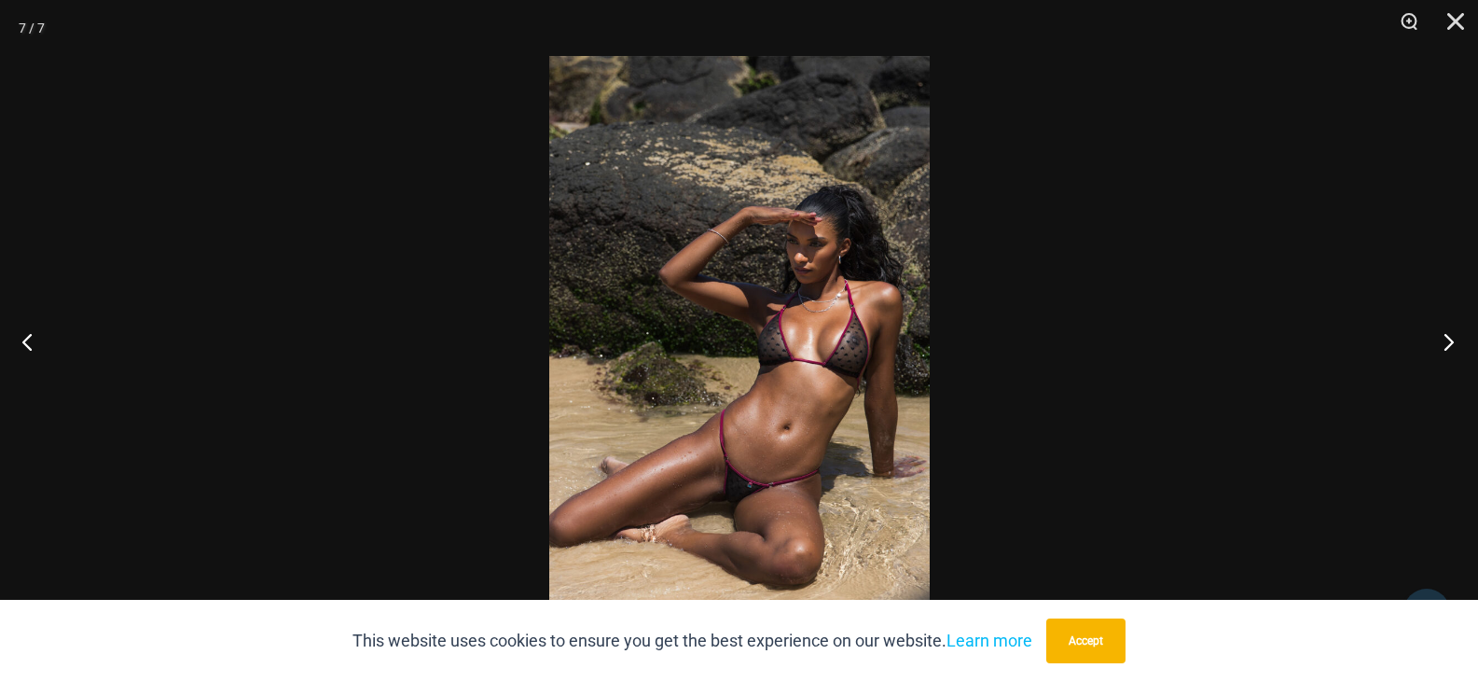
click at [1444, 342] on button "Next" at bounding box center [1443, 341] width 70 height 93
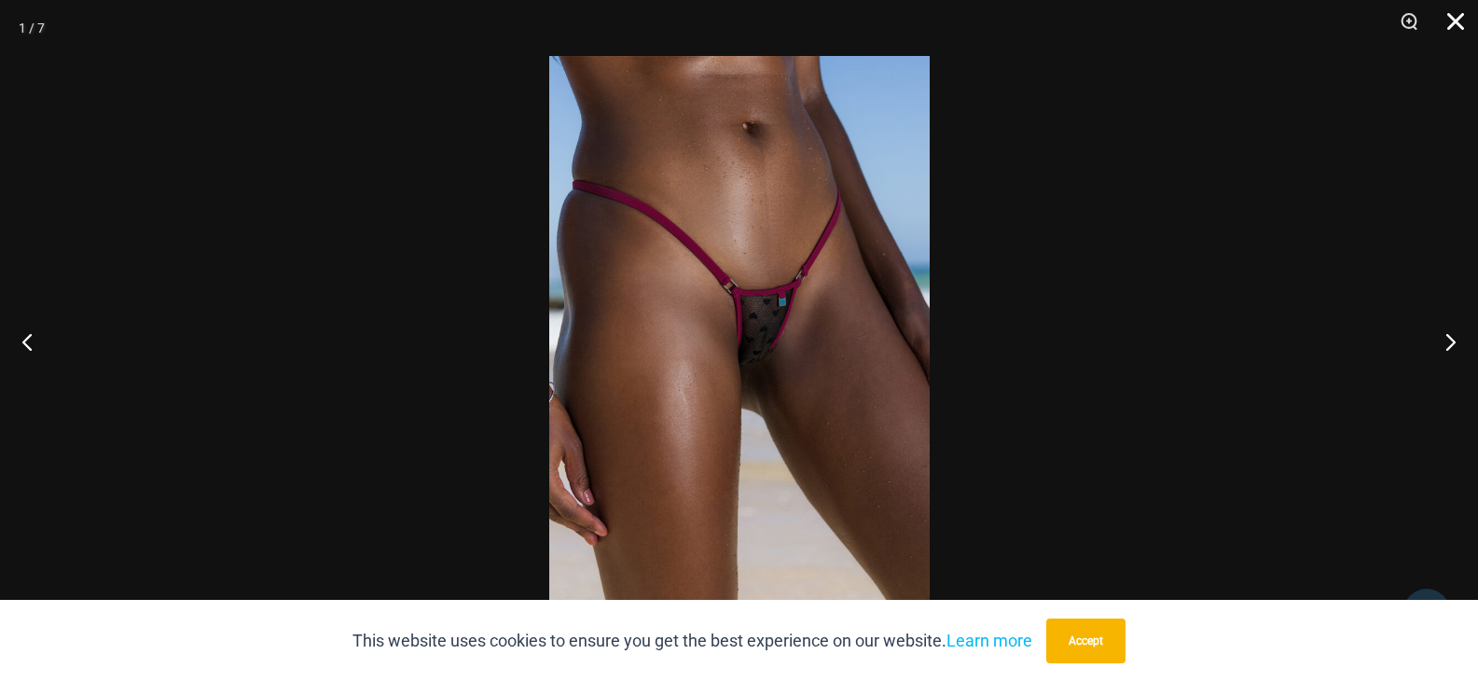
click at [1447, 13] on button "Close" at bounding box center [1449, 28] width 47 height 56
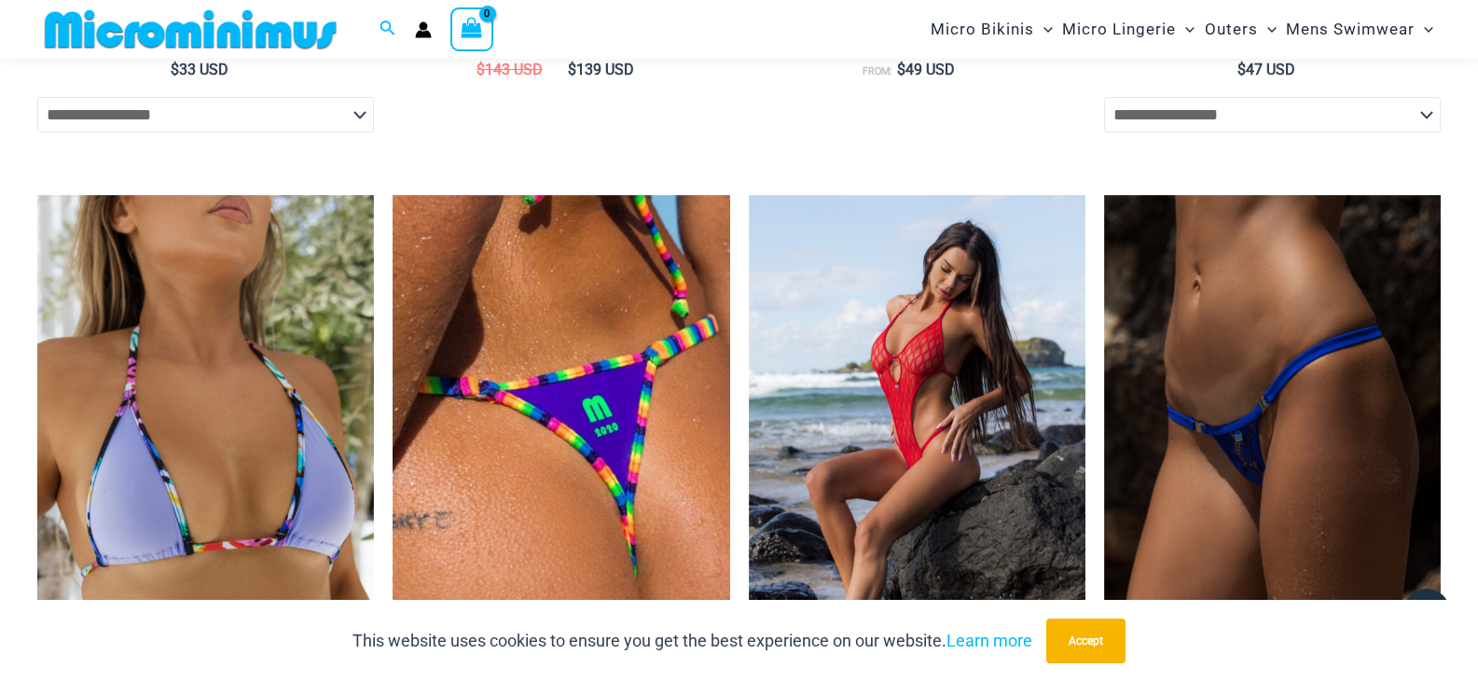
scroll to position [3899, 0]
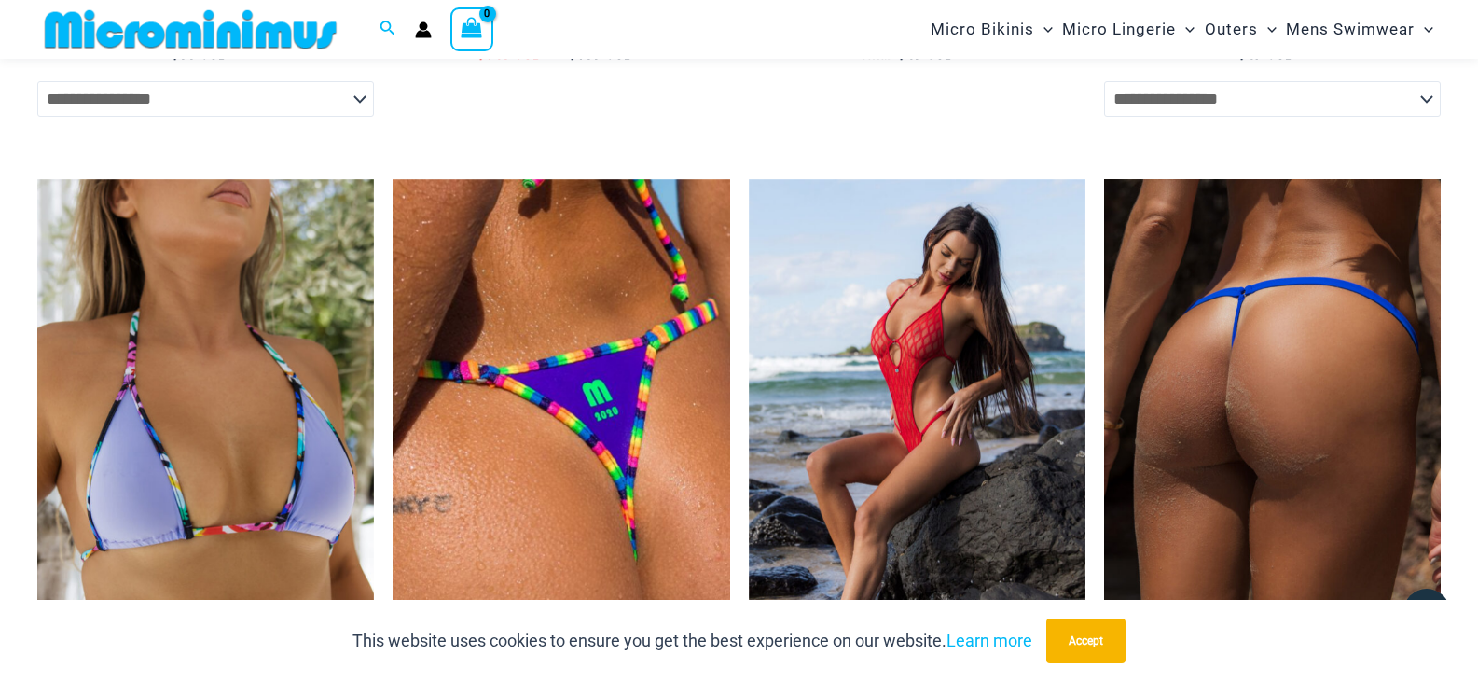
click at [1336, 402] on img at bounding box center [1272, 431] width 337 height 505
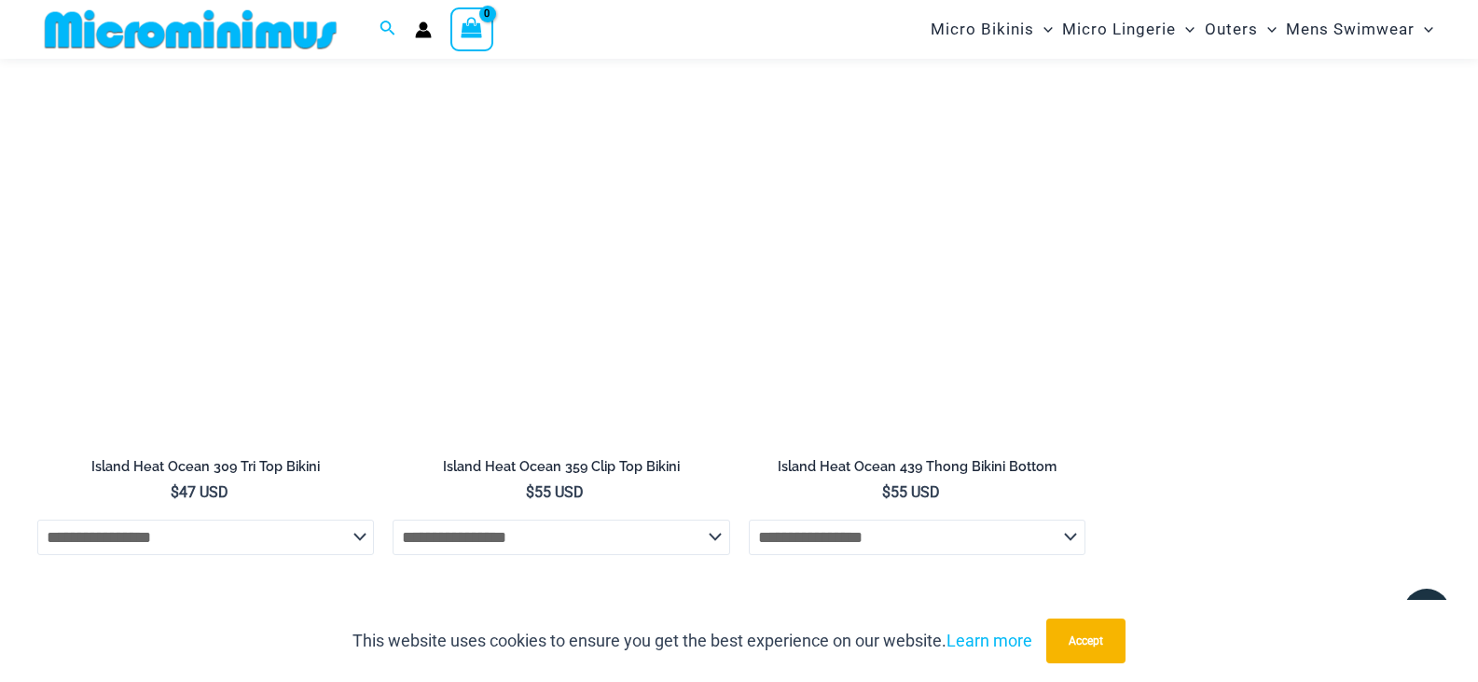
scroll to position [2145, 0]
